Goal: Task Accomplishment & Management: Manage account settings

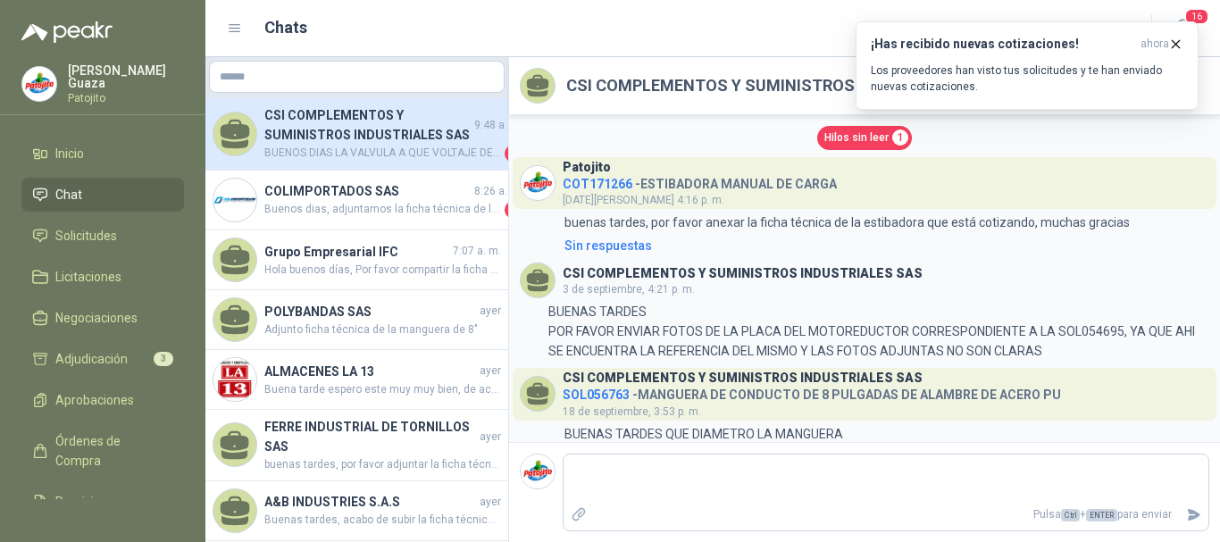
scroll to position [574, 0]
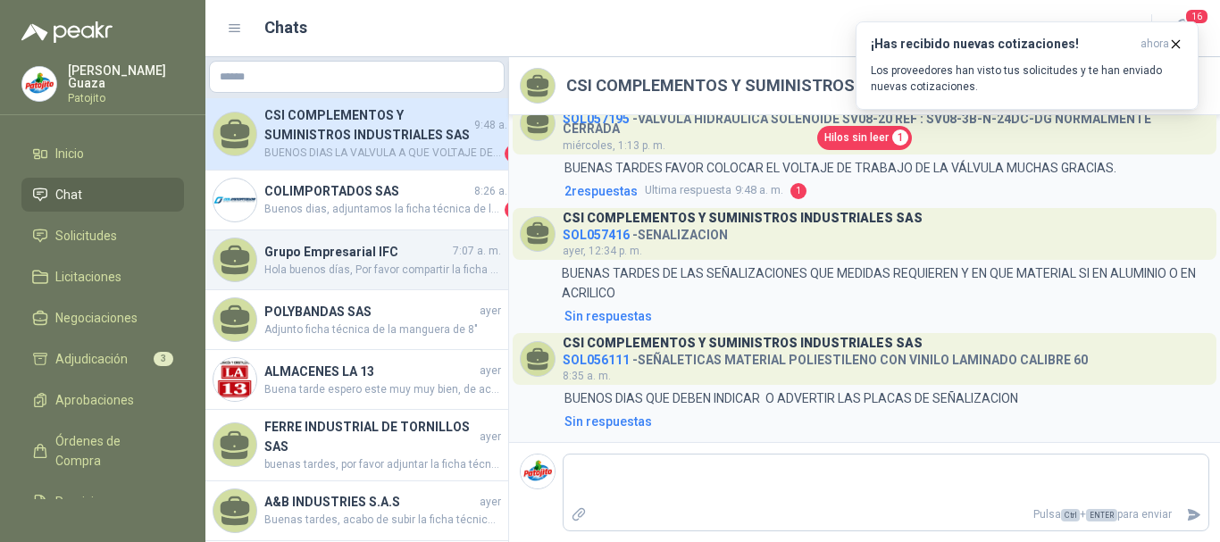
click at [406, 272] on span "Hola buenos días, Por favor compartir la ficha técnica." at bounding box center [382, 270] width 237 height 17
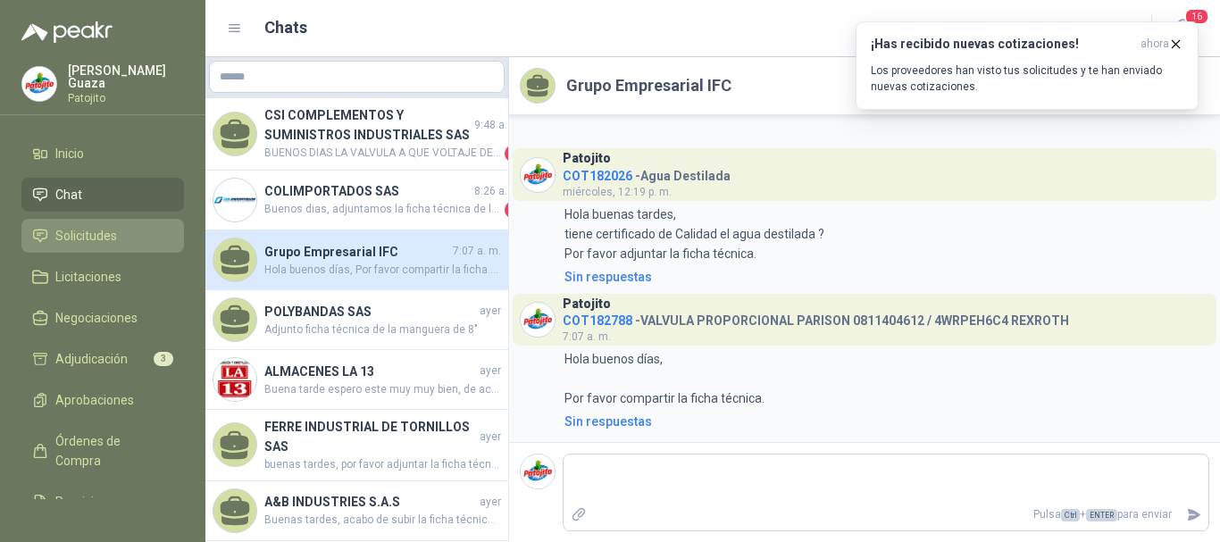
click at [147, 244] on li "Solicitudes" at bounding box center [102, 236] width 141 height 20
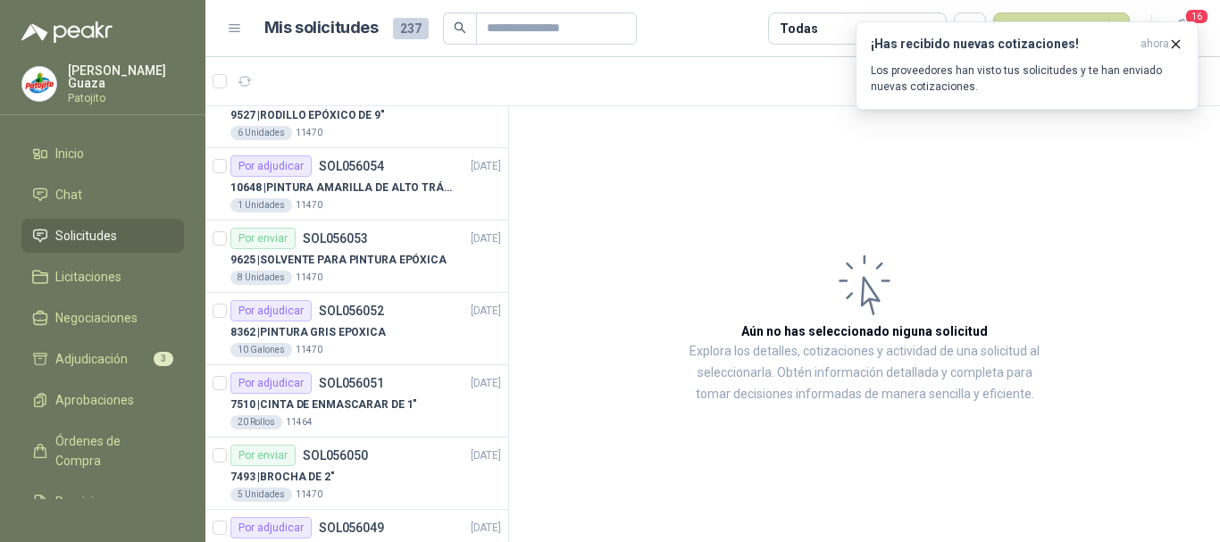
scroll to position [3201, 0]
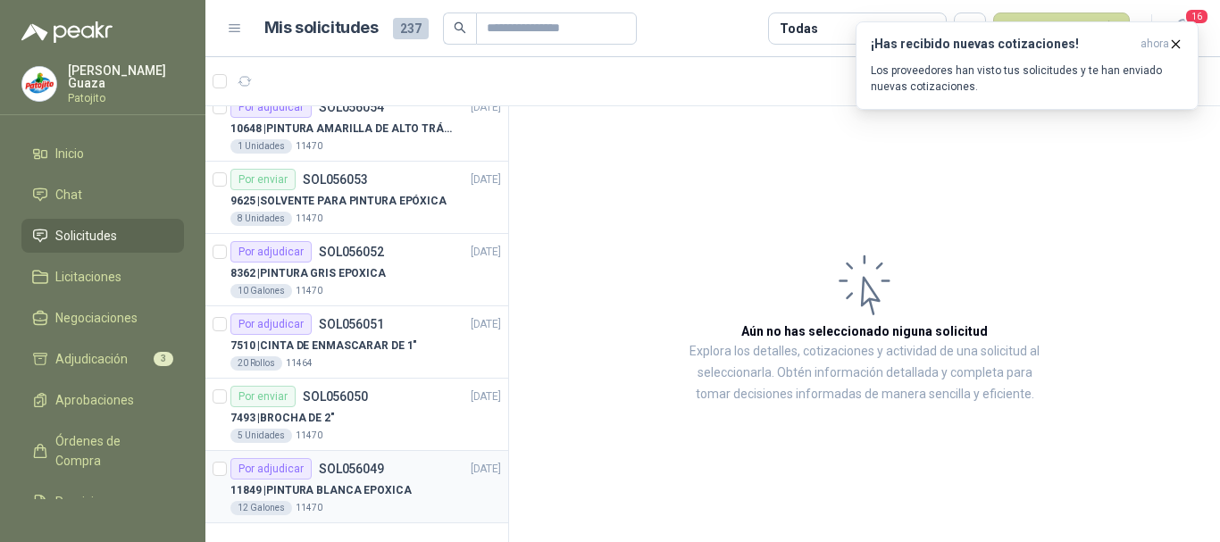
click at [406, 487] on div "11849 | PINTURA BLANCA EPOXICA" at bounding box center [365, 490] width 271 height 21
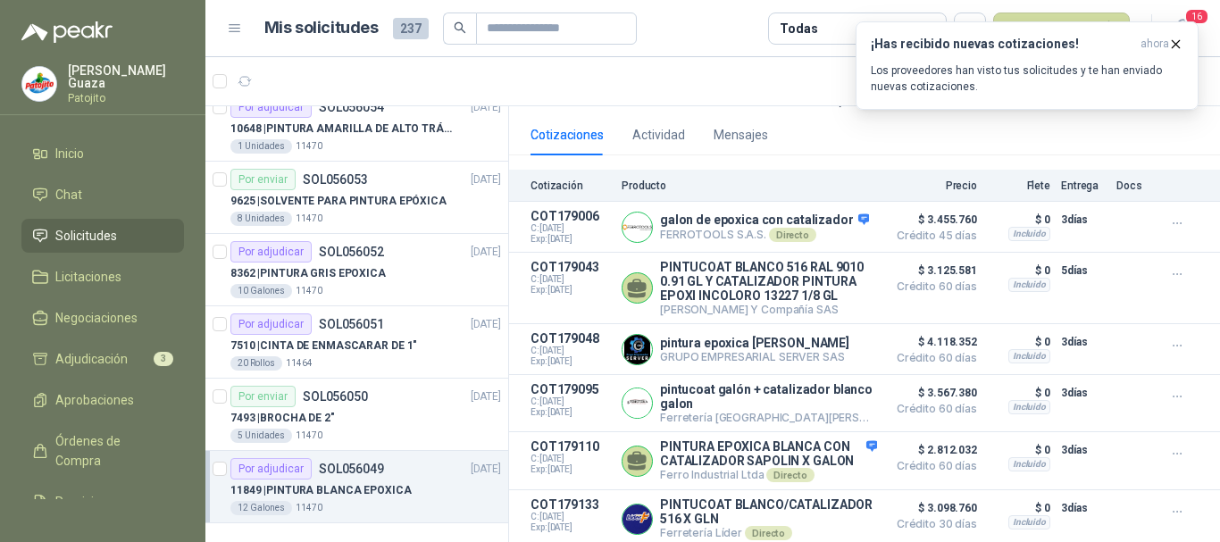
scroll to position [268, 0]
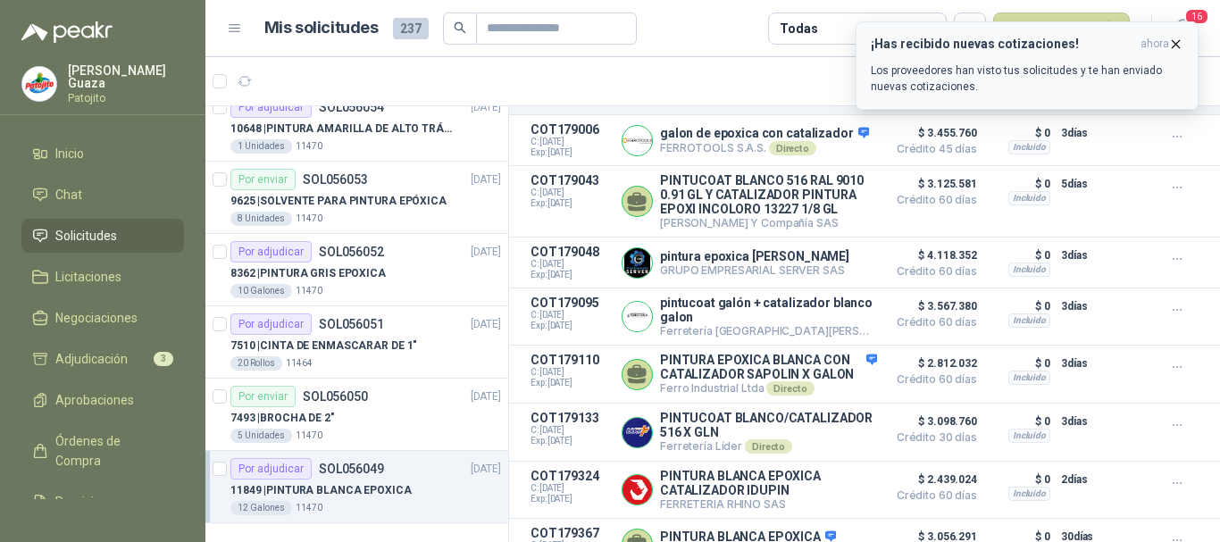
click at [1176, 46] on icon "button" at bounding box center [1175, 44] width 15 height 15
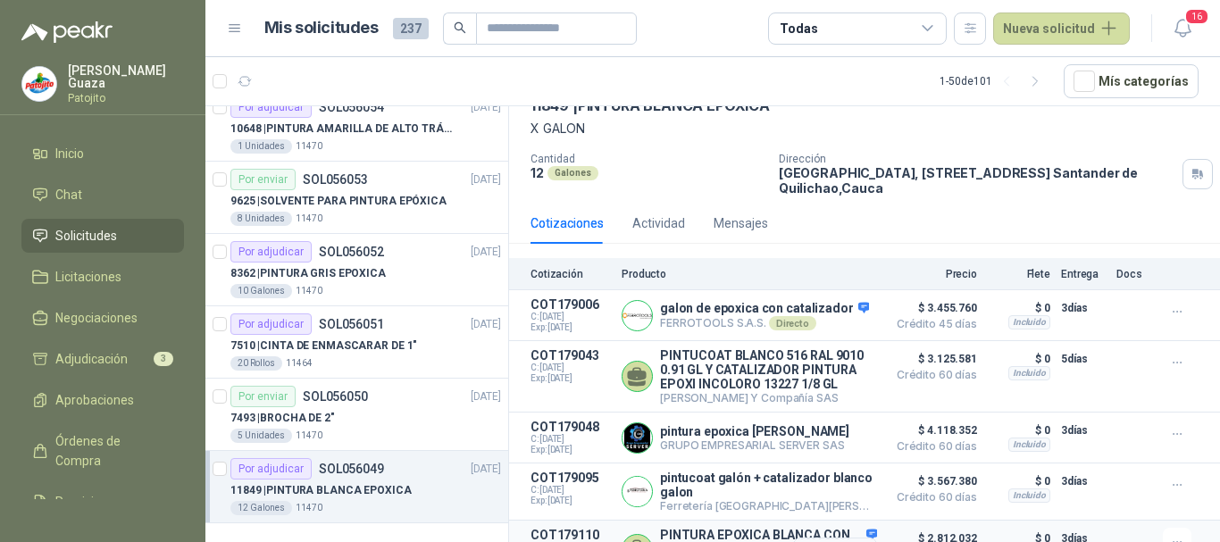
scroll to position [179, 0]
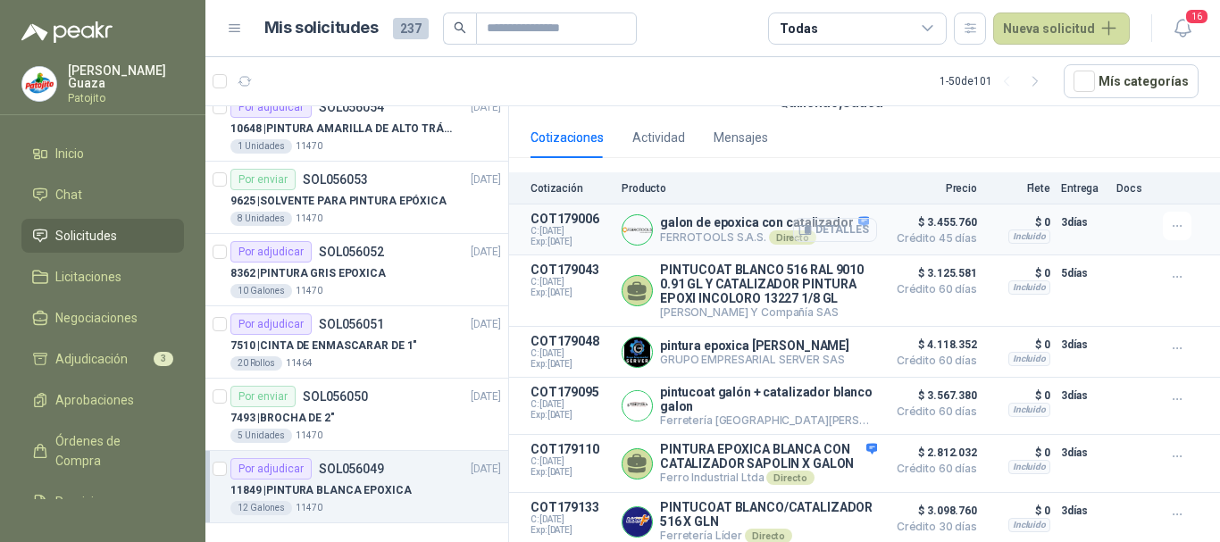
click at [799, 233] on icon "button" at bounding box center [805, 229] width 13 height 13
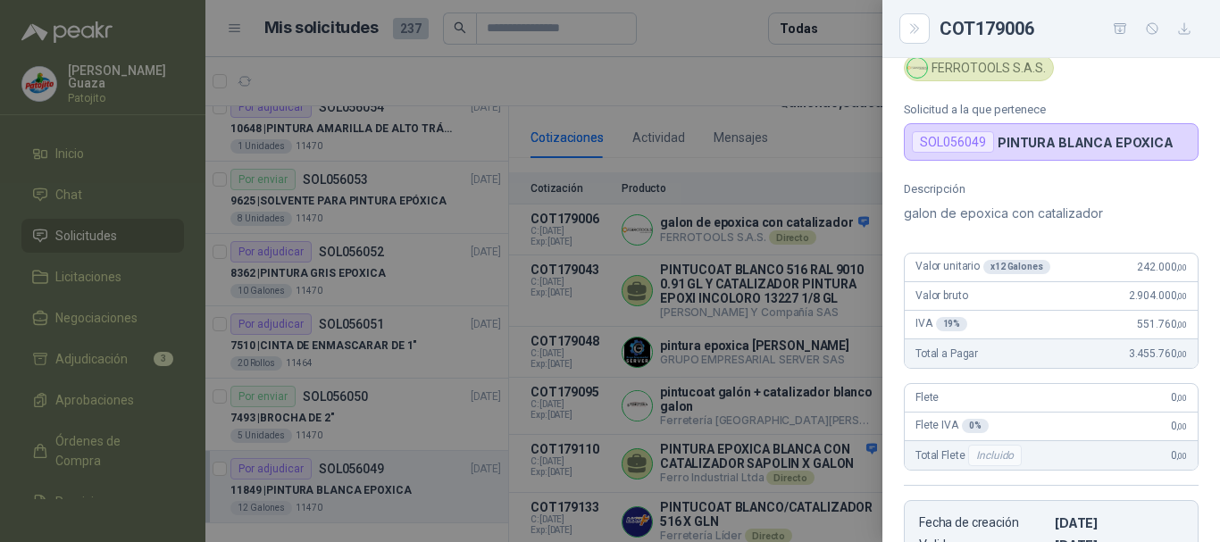
scroll to position [0, 0]
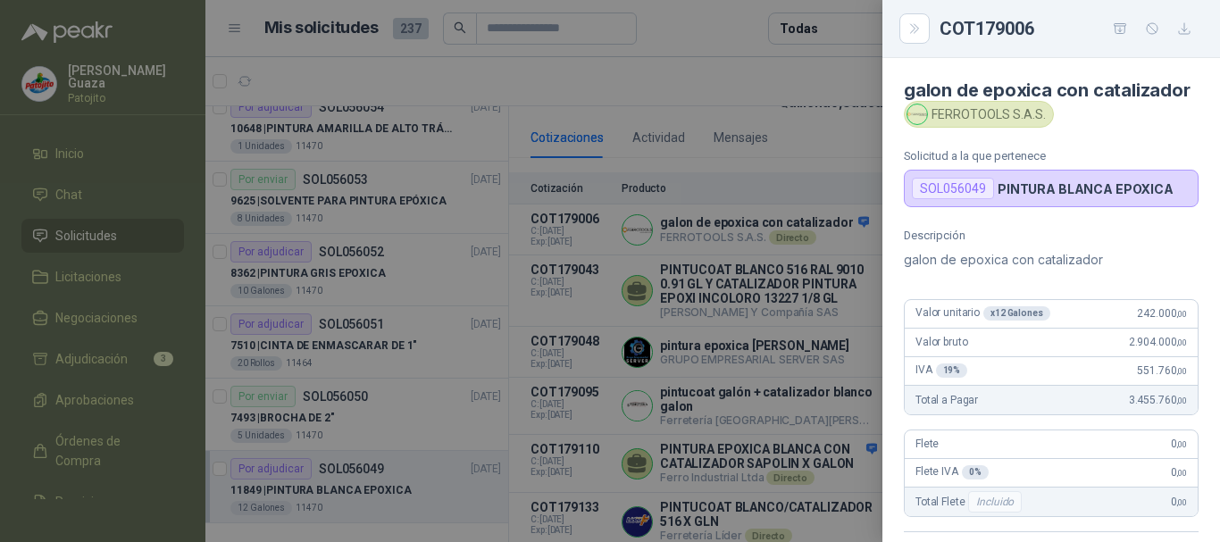
click at [799, 180] on div at bounding box center [610, 271] width 1220 height 542
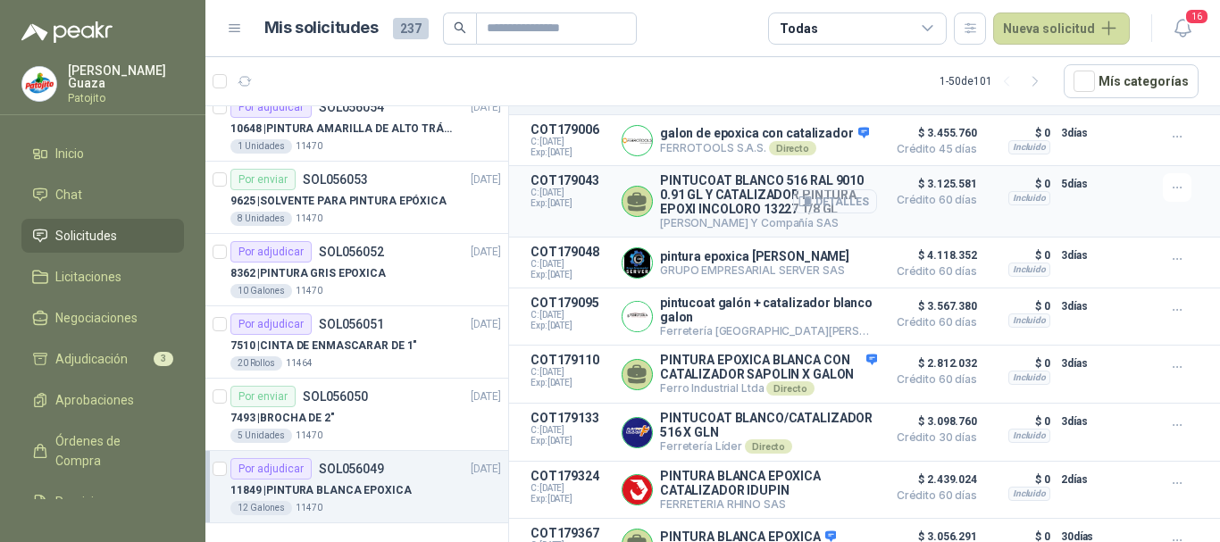
scroll to position [357, 0]
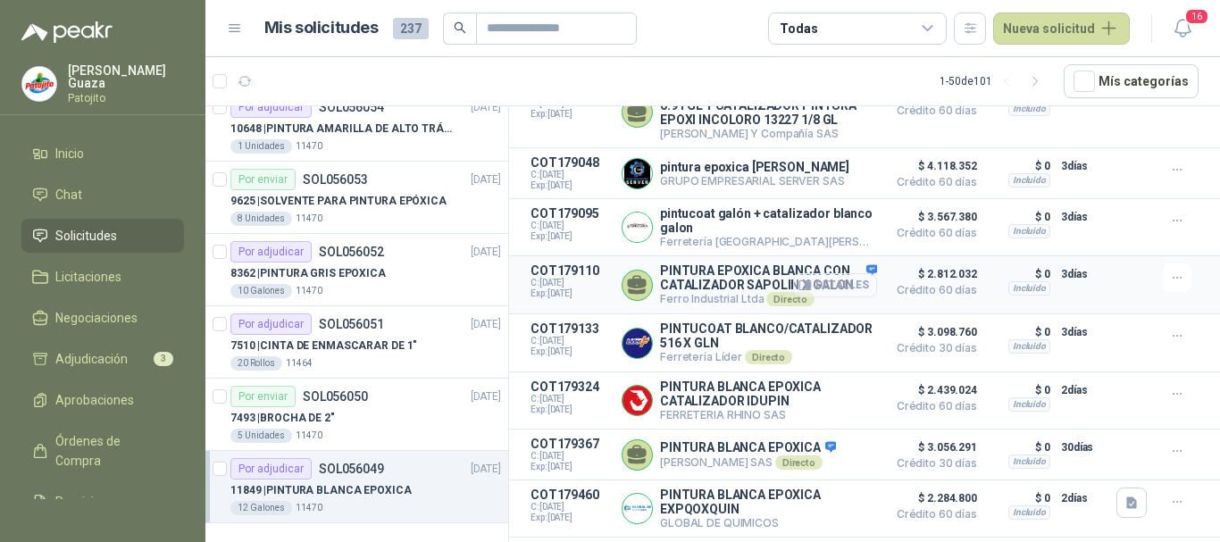
click at [814, 297] on button "Detalles" at bounding box center [835, 285] width 84 height 24
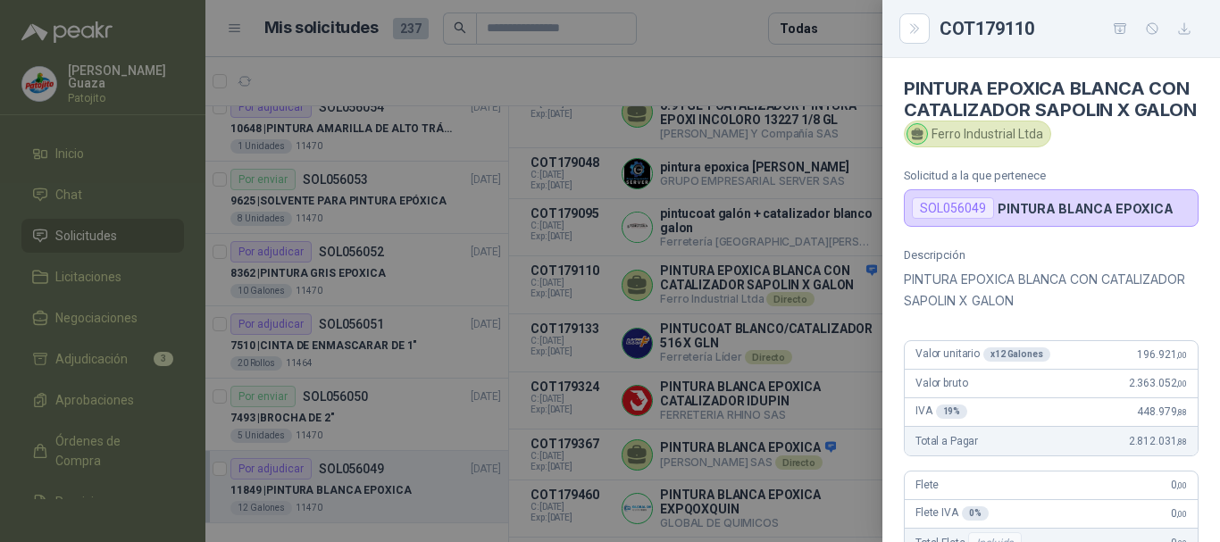
scroll to position [0, 0]
click at [833, 267] on div at bounding box center [610, 271] width 1220 height 542
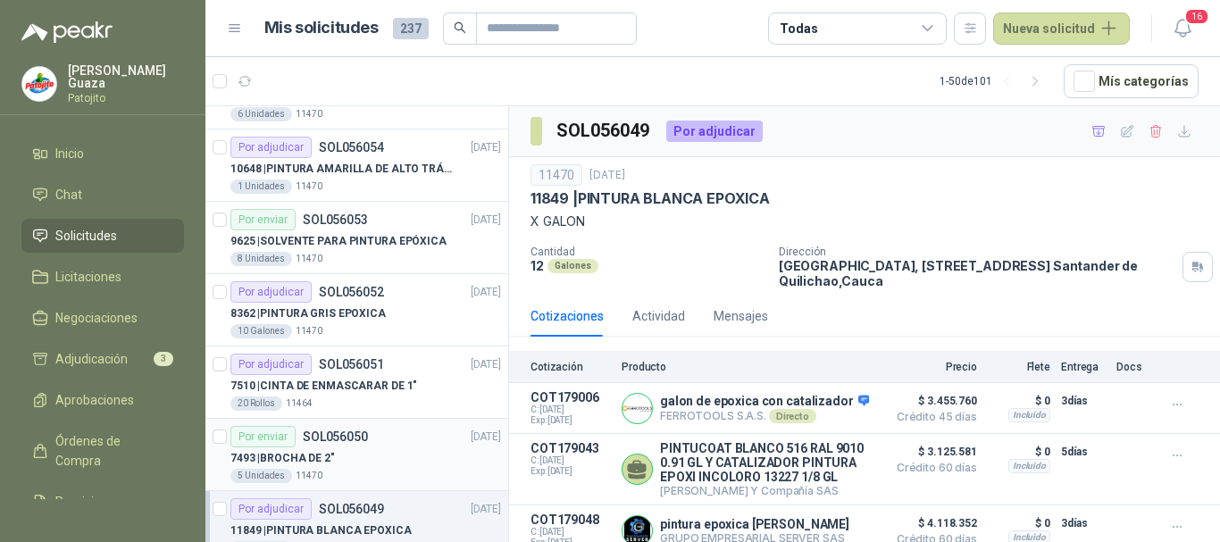
scroll to position [3201, 0]
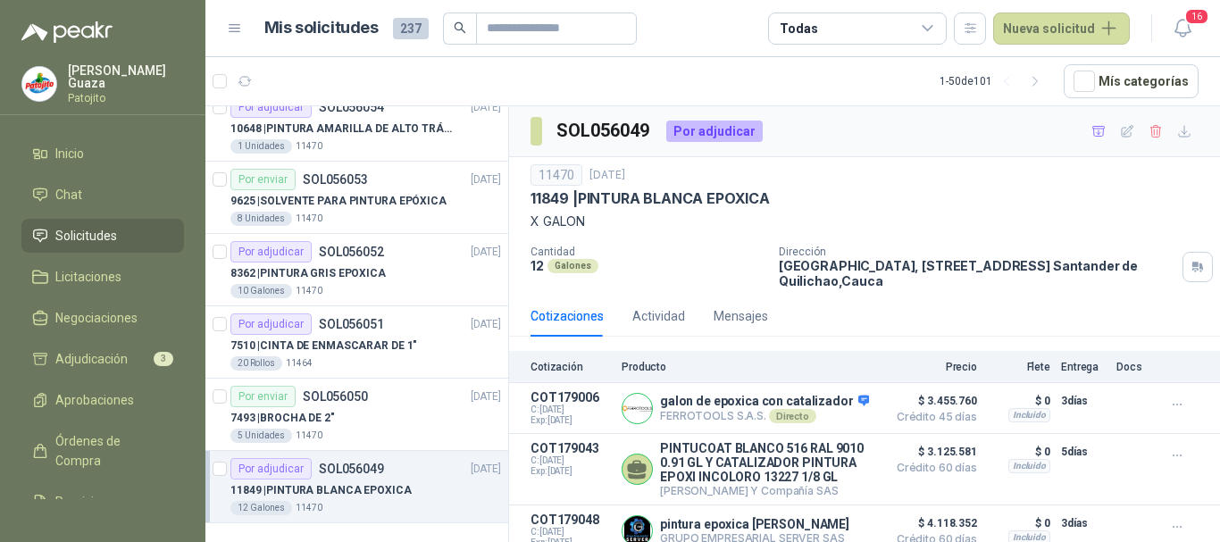
click at [238, 25] on icon at bounding box center [235, 28] width 11 height 7
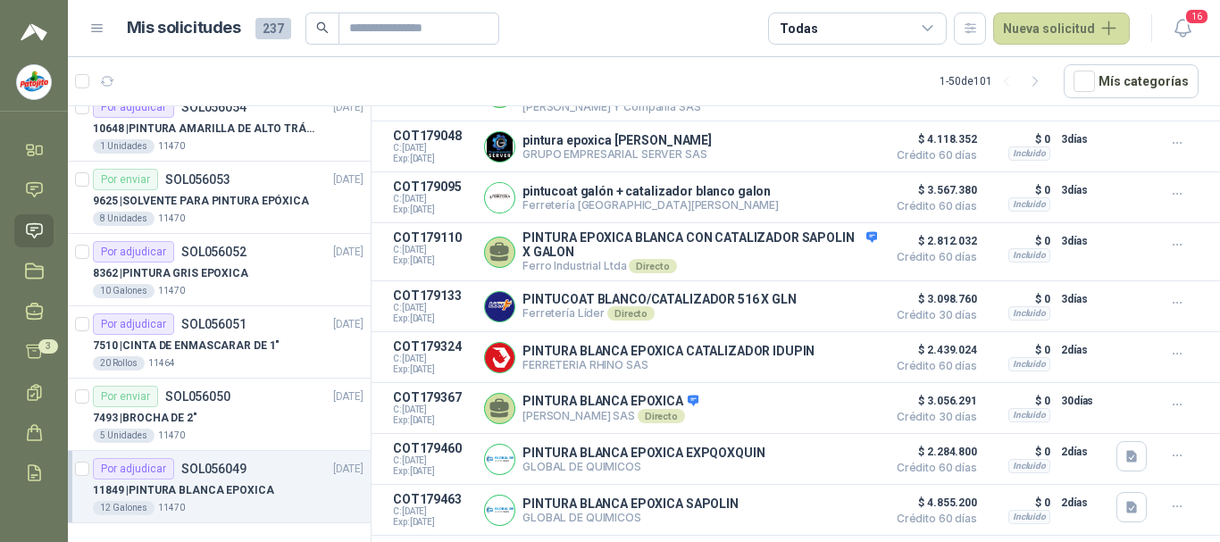
click at [231, 423] on div "7493 | BROCHA DE 2"" at bounding box center [228, 417] width 271 height 21
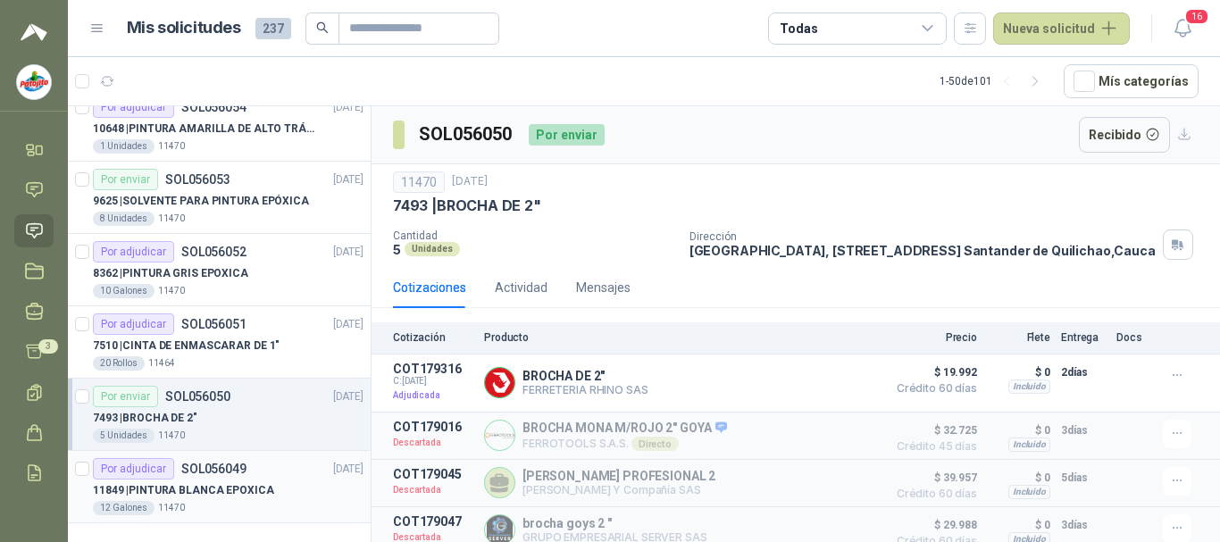
click at [204, 467] on p "SOL056049" at bounding box center [213, 469] width 65 height 13
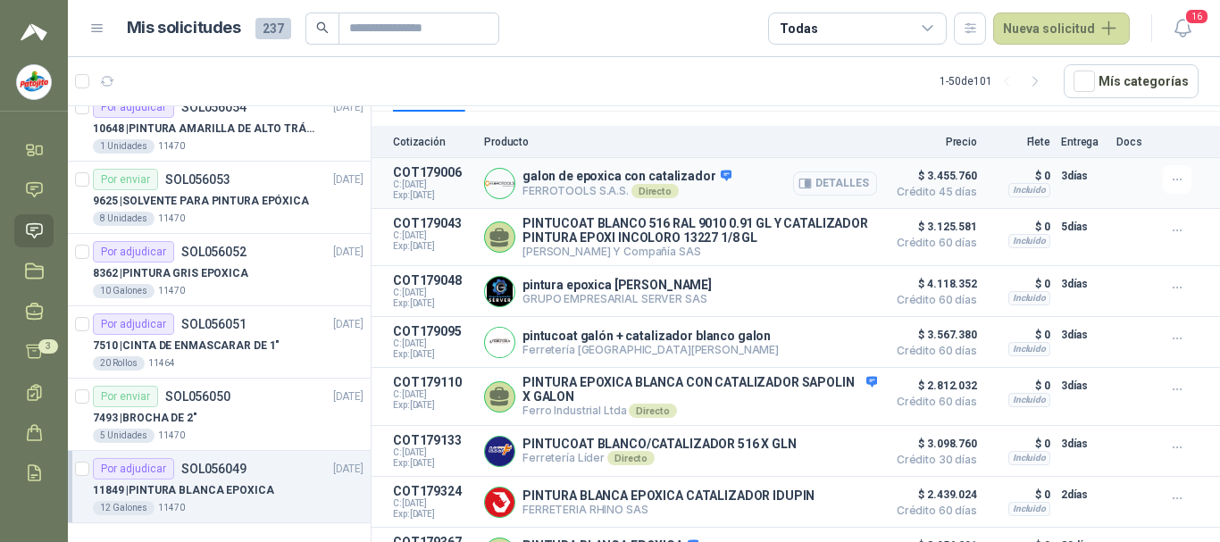
scroll to position [268, 0]
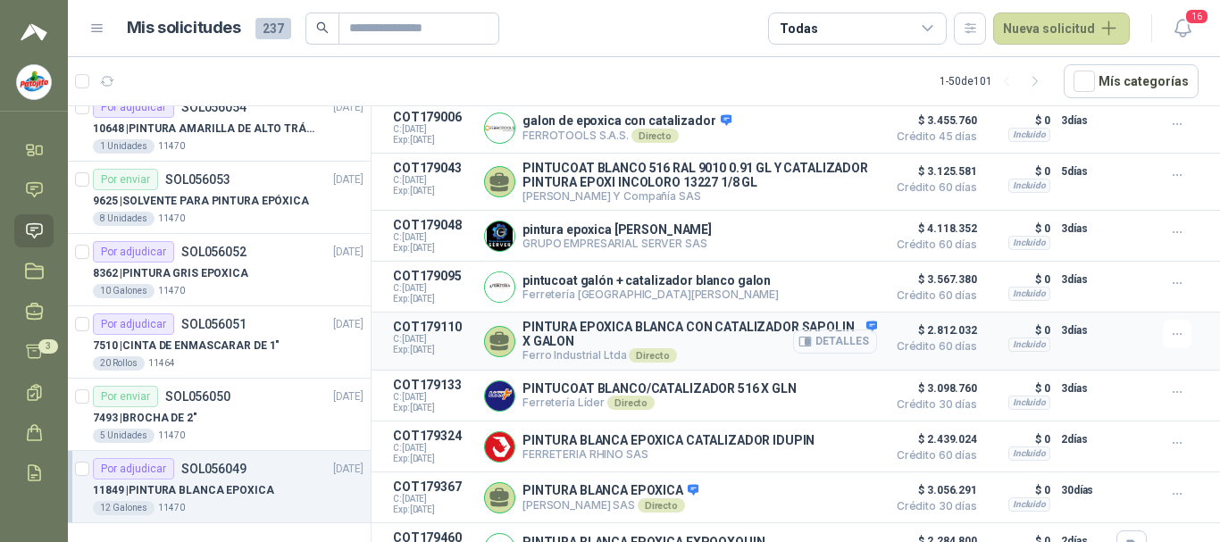
click at [816, 354] on button "Detalles" at bounding box center [835, 342] width 84 height 24
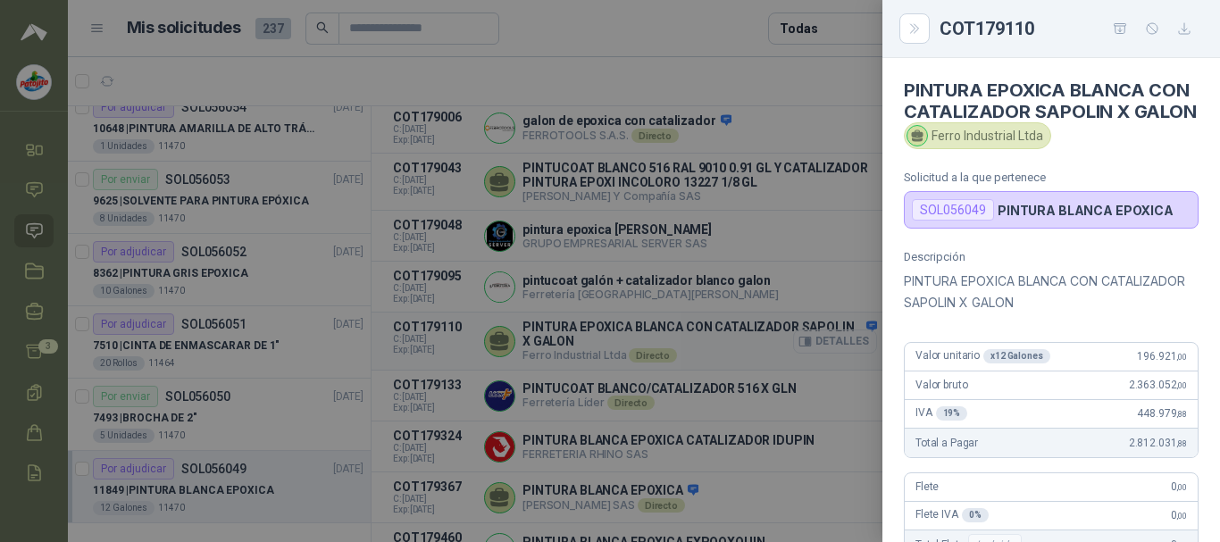
scroll to position [447, 0]
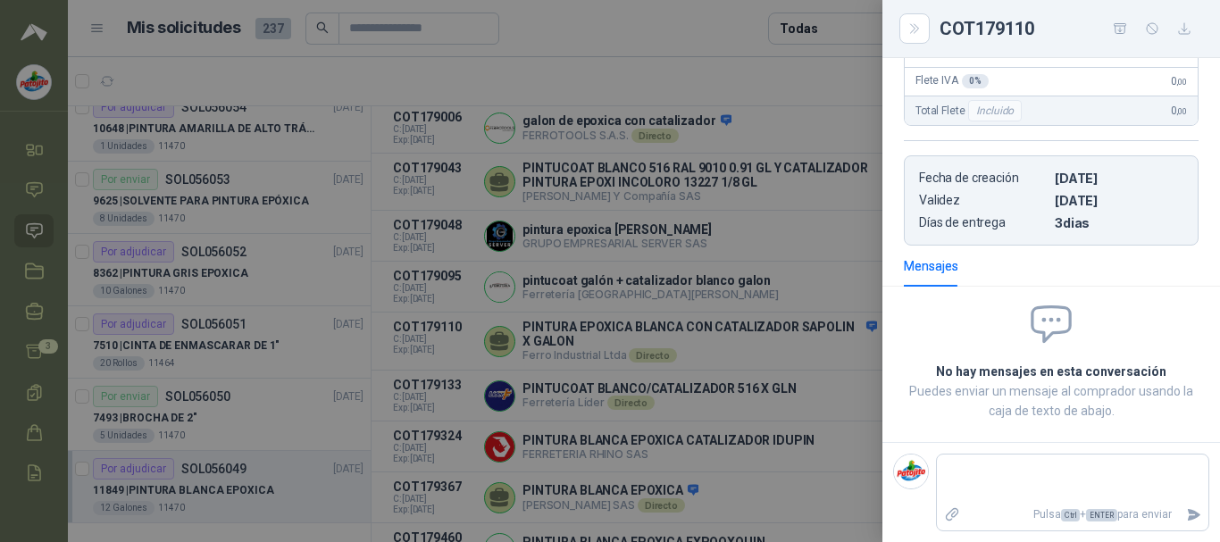
click at [831, 376] on div at bounding box center [610, 271] width 1220 height 542
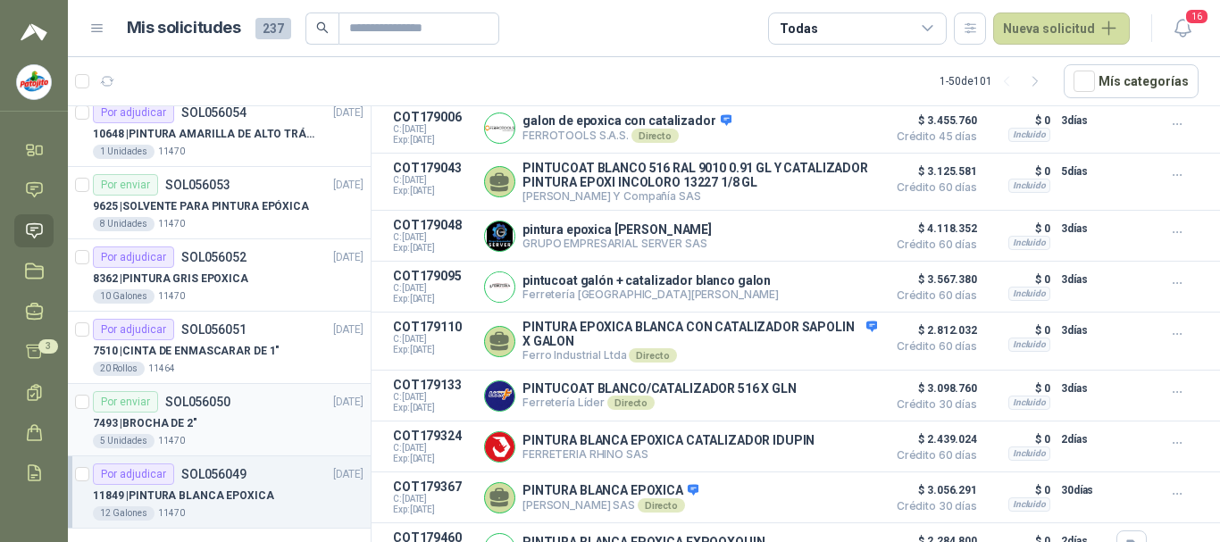
scroll to position [3201, 0]
